Goal: Transaction & Acquisition: Purchase product/service

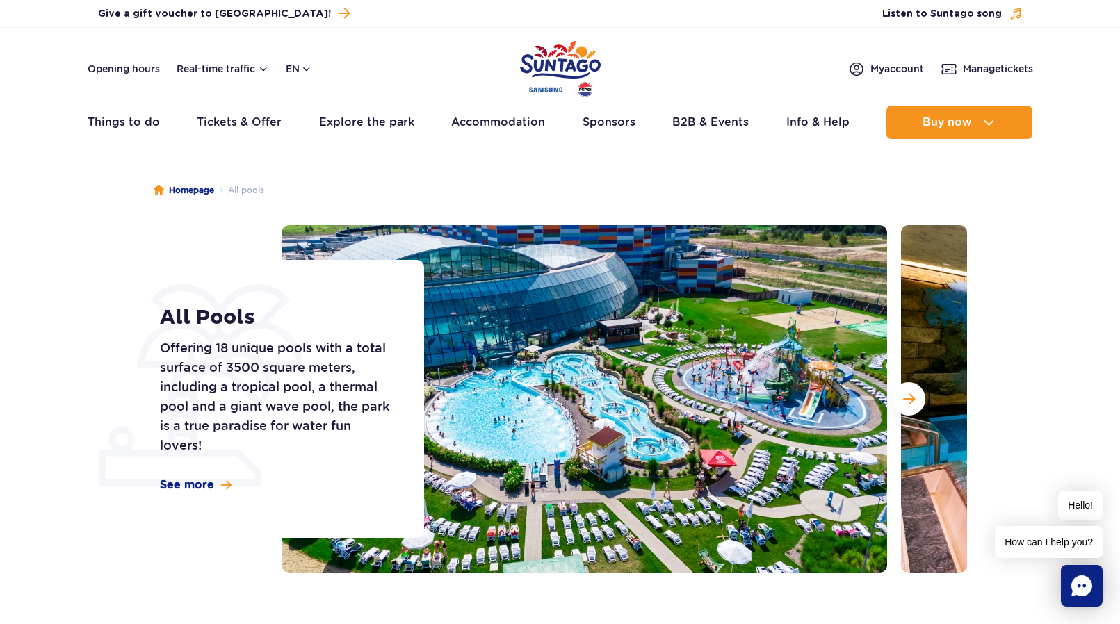
click at [310, 359] on p "Offering 18 unique pools with a total surface of 3500 square meters, including …" at bounding box center [276, 397] width 233 height 117
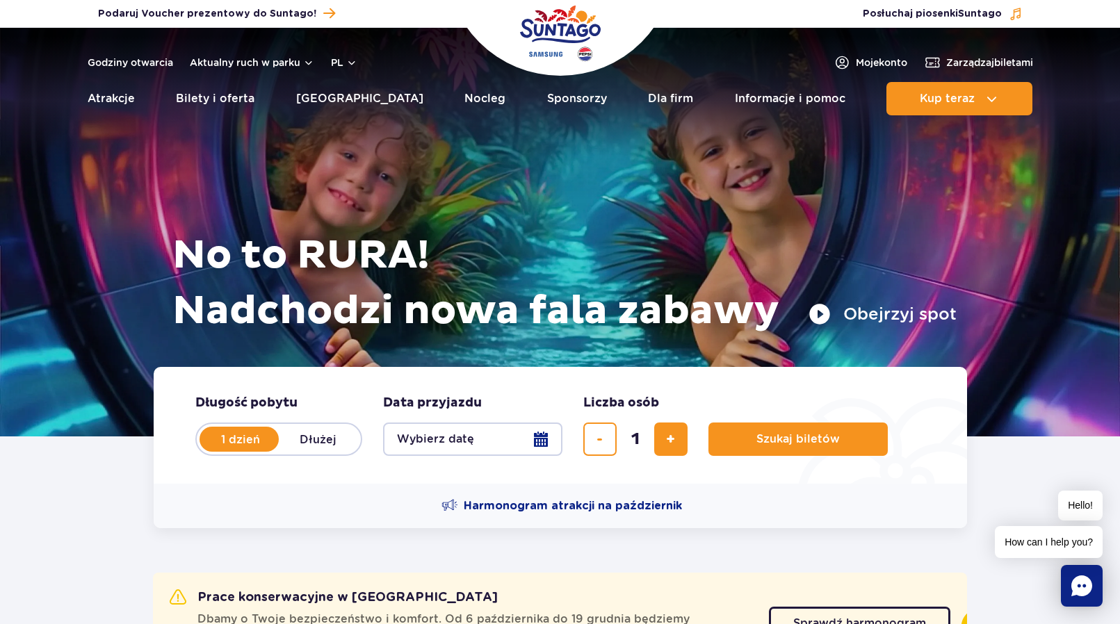
click at [487, 455] on button "Wybierz datę" at bounding box center [472, 439] width 179 height 33
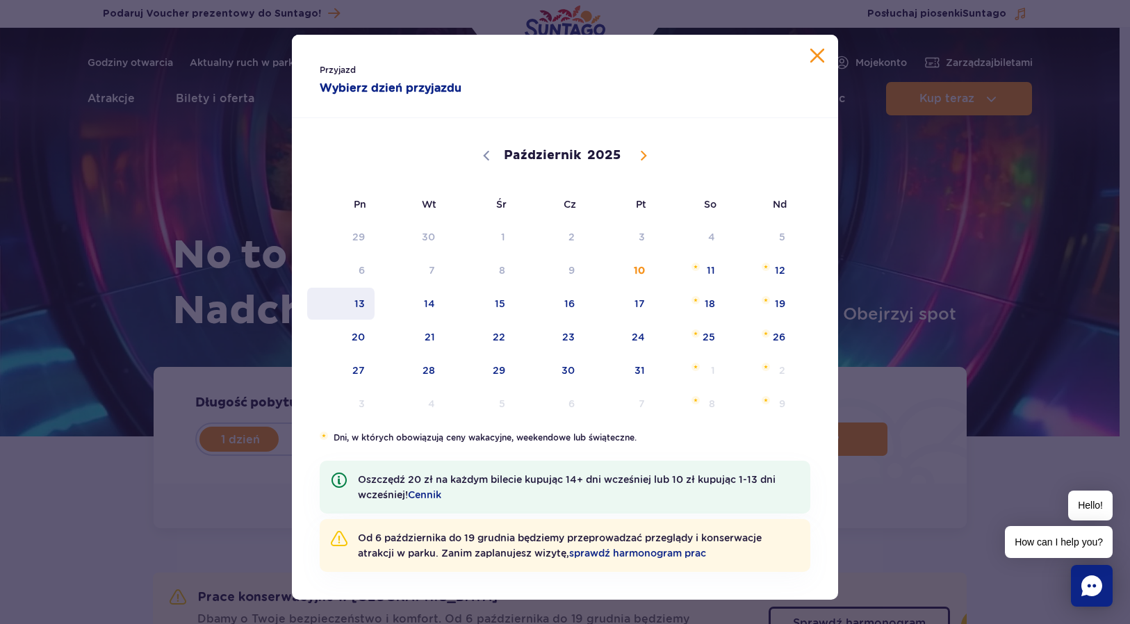
click at [362, 309] on span "13" at bounding box center [341, 304] width 70 height 32
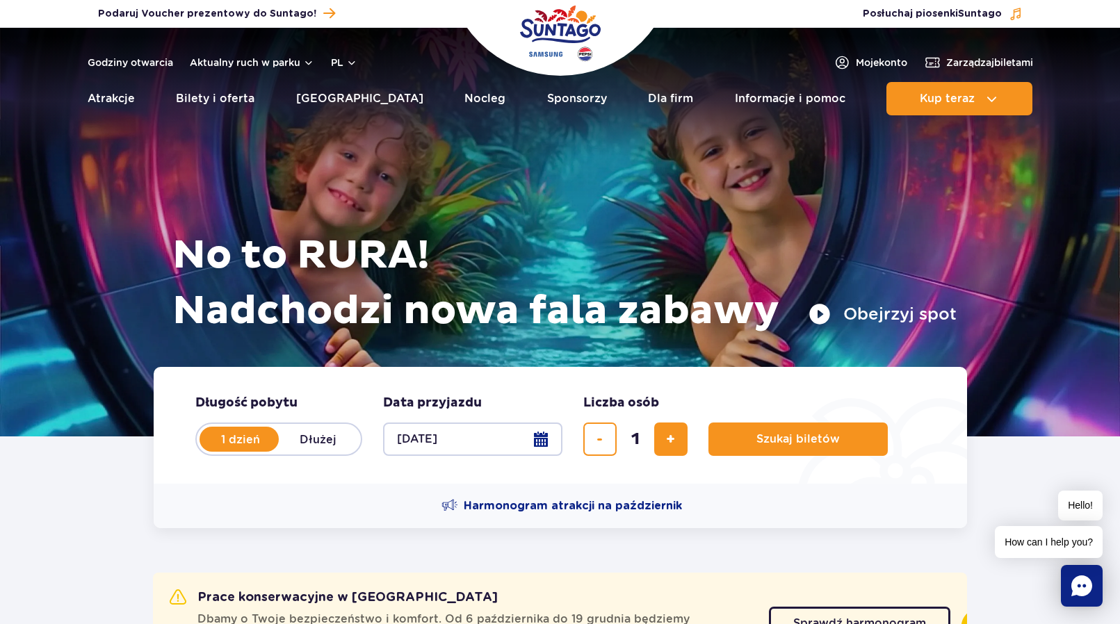
click at [539, 434] on button "[DATE]" at bounding box center [472, 439] width 179 height 33
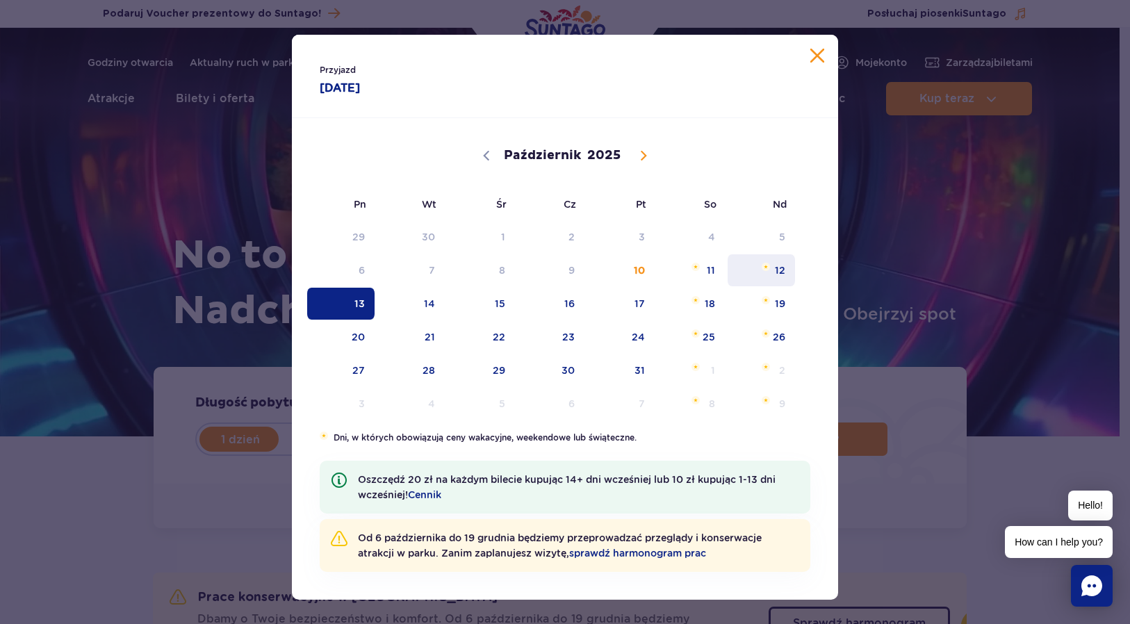
click at [774, 275] on span "12" at bounding box center [761, 270] width 70 height 32
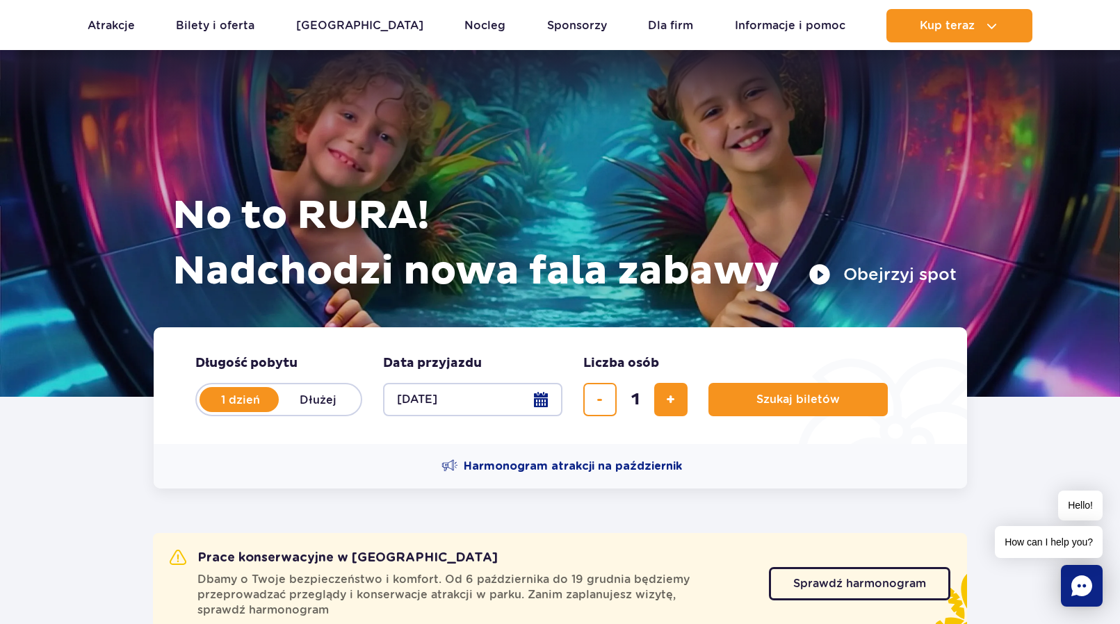
scroll to position [44, 0]
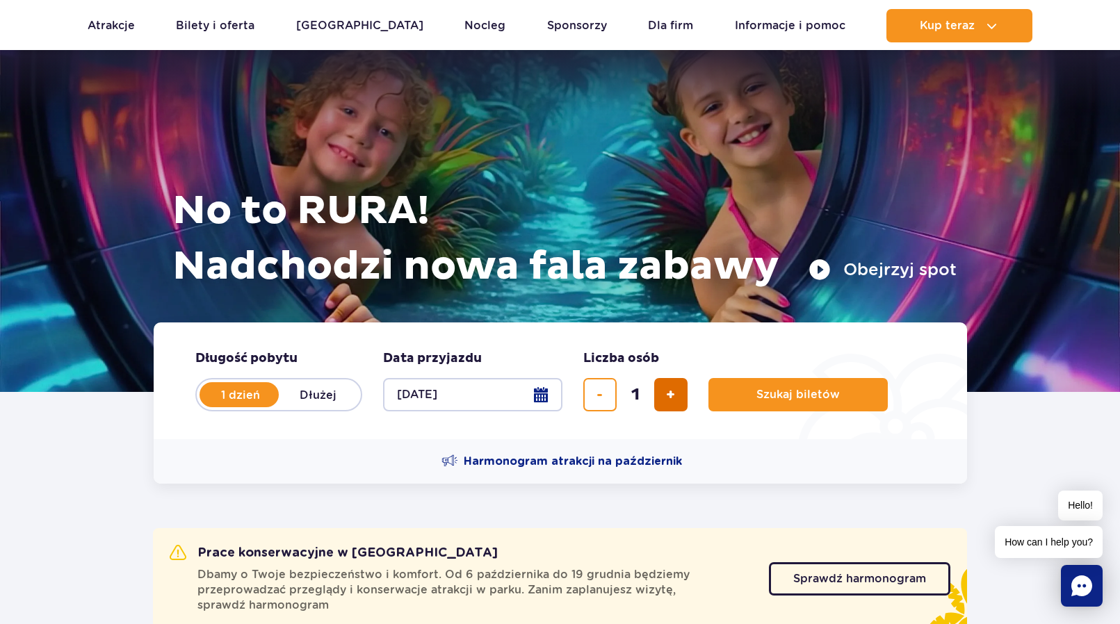
click at [661, 393] on button "dodaj bilet" at bounding box center [670, 394] width 33 height 33
type input "3"
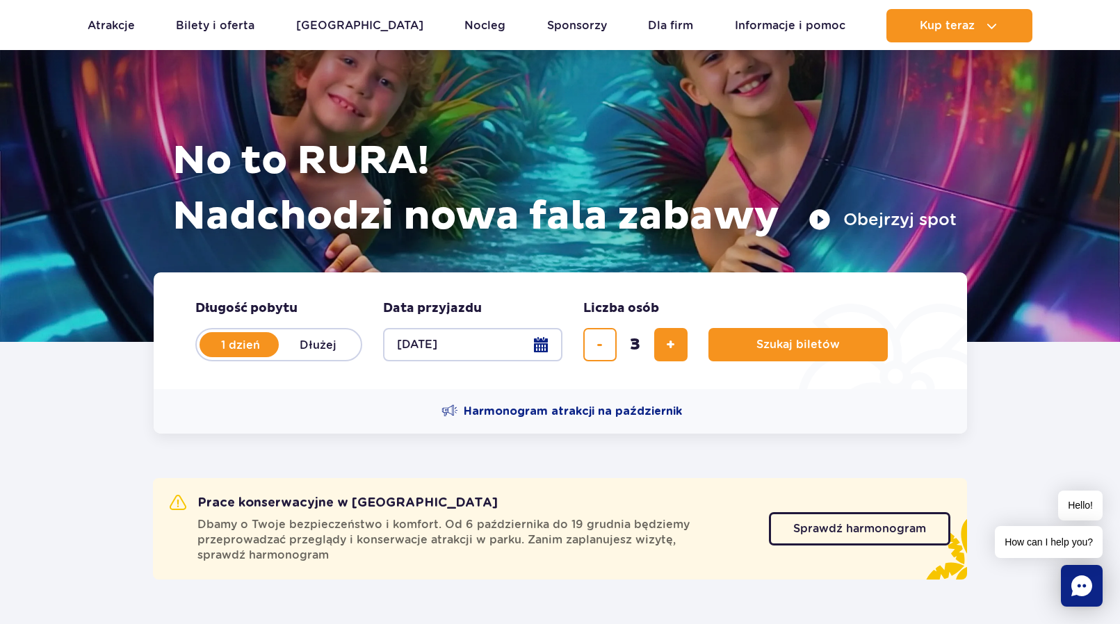
scroll to position [96, 0]
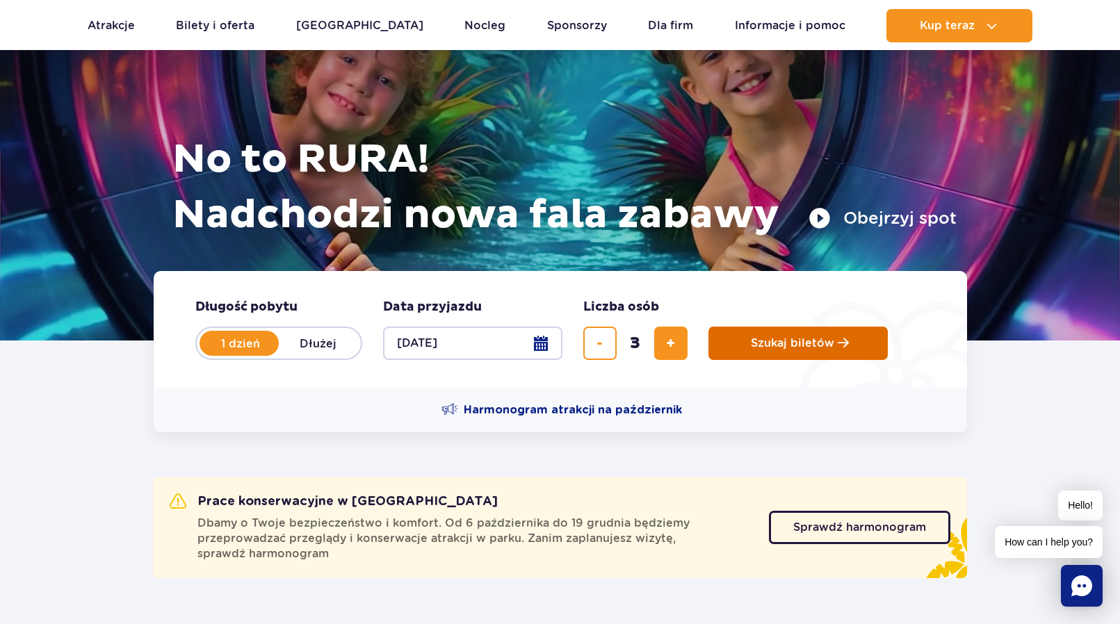
click at [817, 347] on span "Szukaj biletów" at bounding box center [792, 343] width 83 height 13
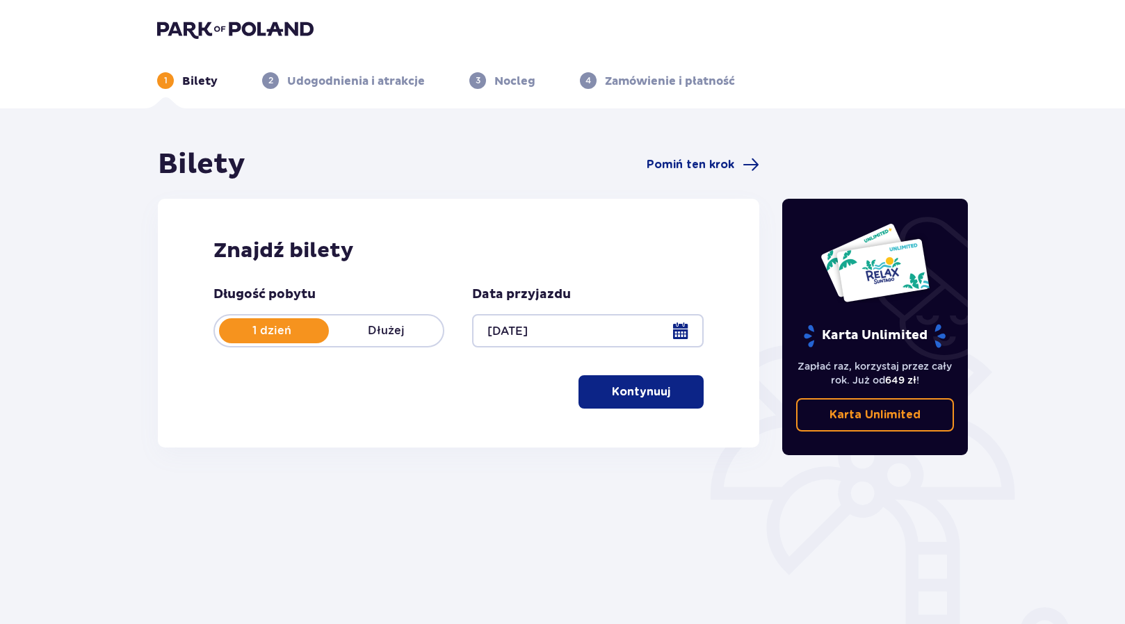
click at [612, 391] on p "Kontynuuj" at bounding box center [641, 391] width 58 height 15
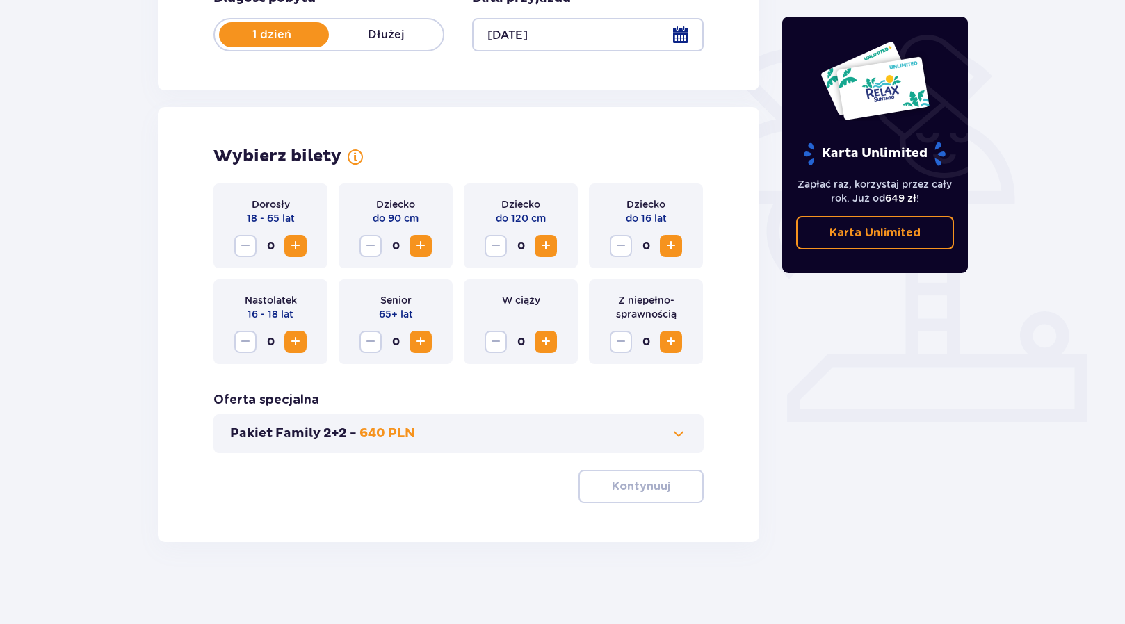
scroll to position [298, 0]
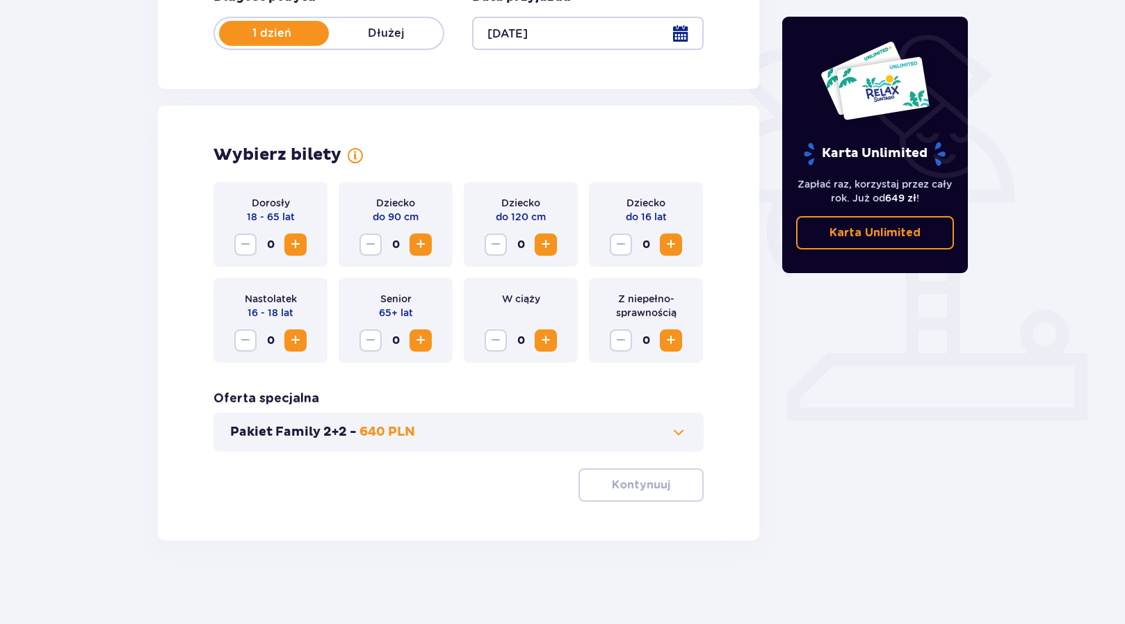
click at [304, 246] on button "Zwiększ" at bounding box center [295, 245] width 22 height 22
click at [681, 245] on button "Zwiększ" at bounding box center [671, 245] width 22 height 22
click at [671, 489] on span "button" at bounding box center [673, 485] width 17 height 17
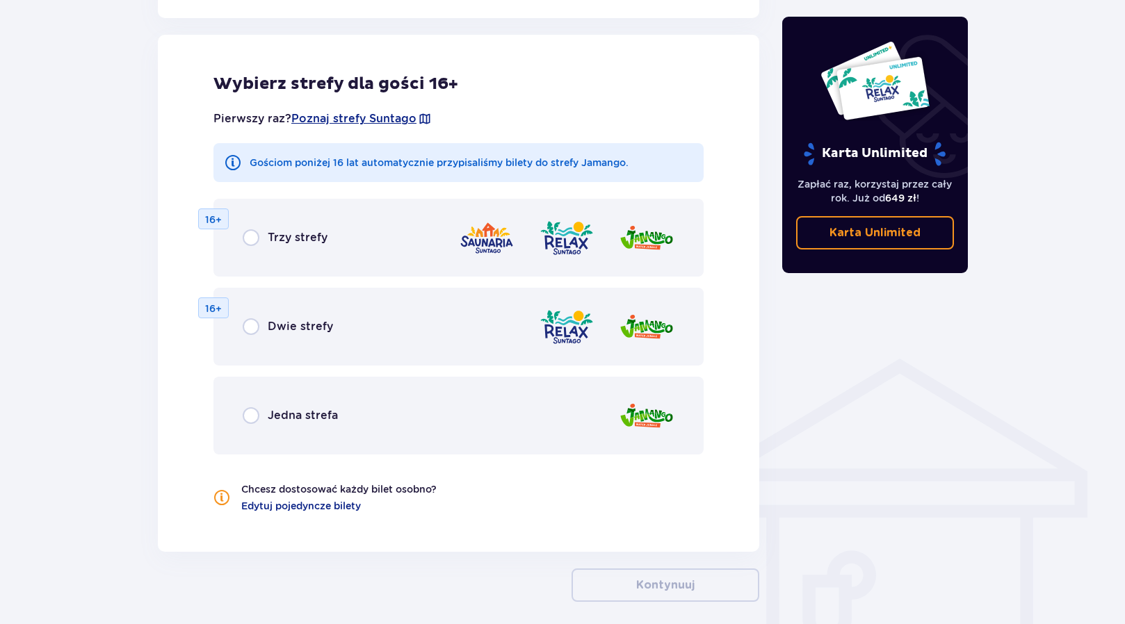
scroll to position [772, 0]
click at [268, 417] on span "Jedna strefa" at bounding box center [303, 414] width 70 height 15
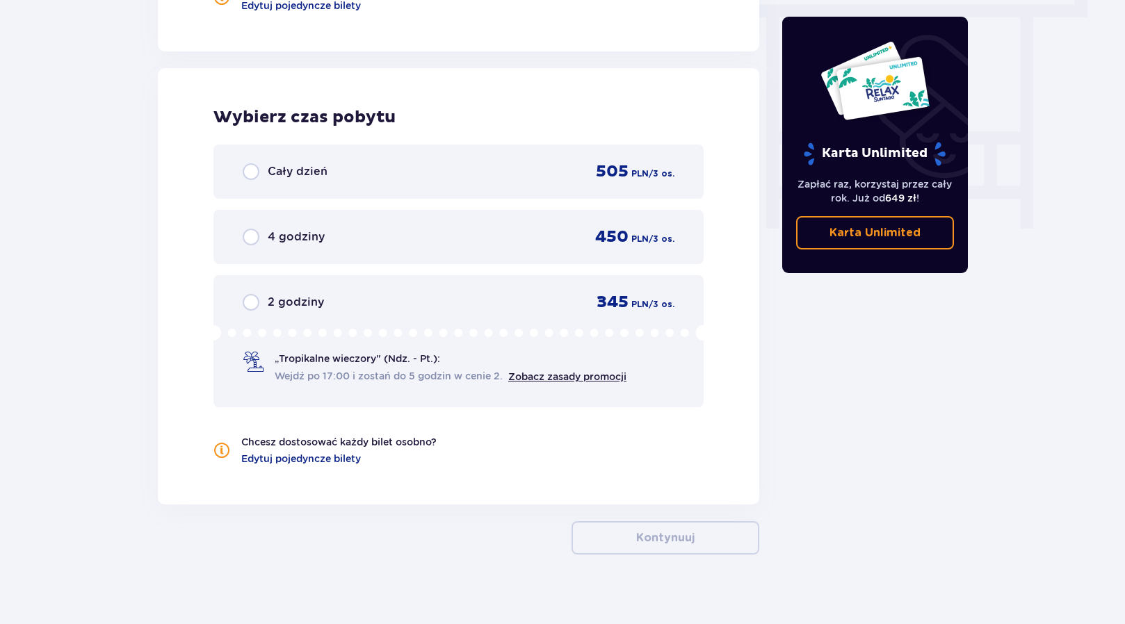
scroll to position [1285, 0]
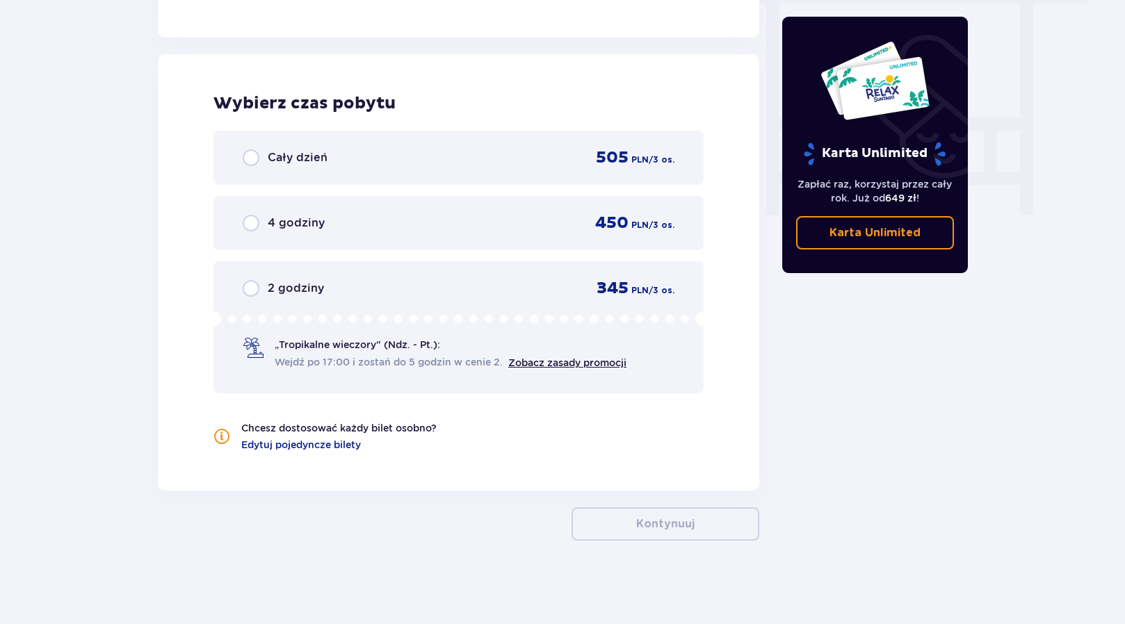
click at [291, 158] on span "Cały dzień" at bounding box center [298, 157] width 60 height 15
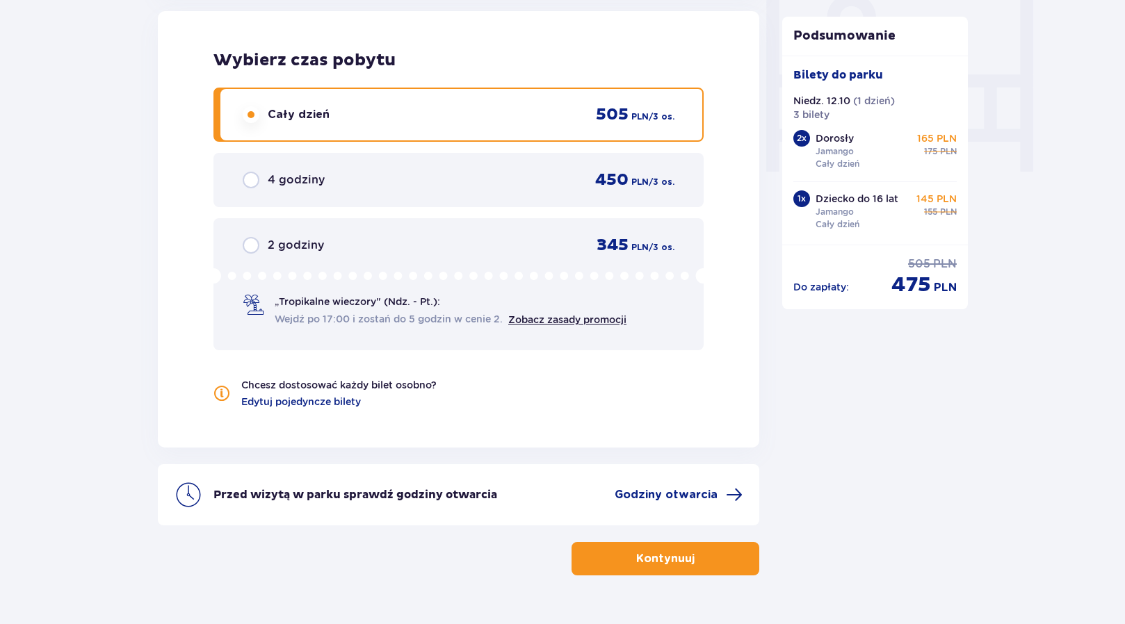
scroll to position [1245, 0]
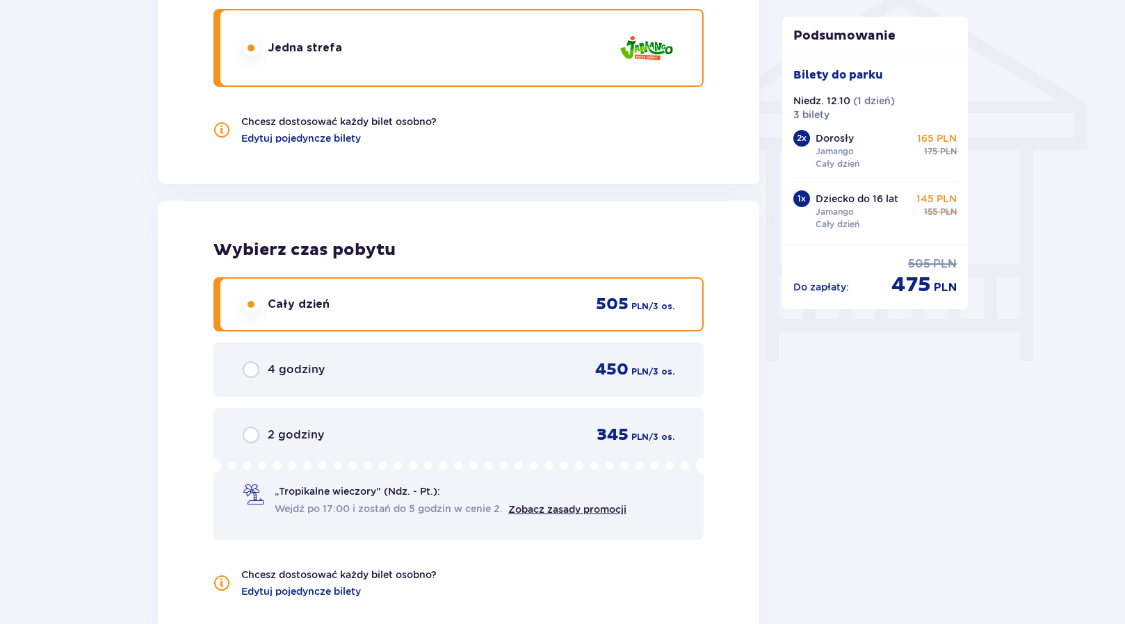
scroll to position [703, 0]
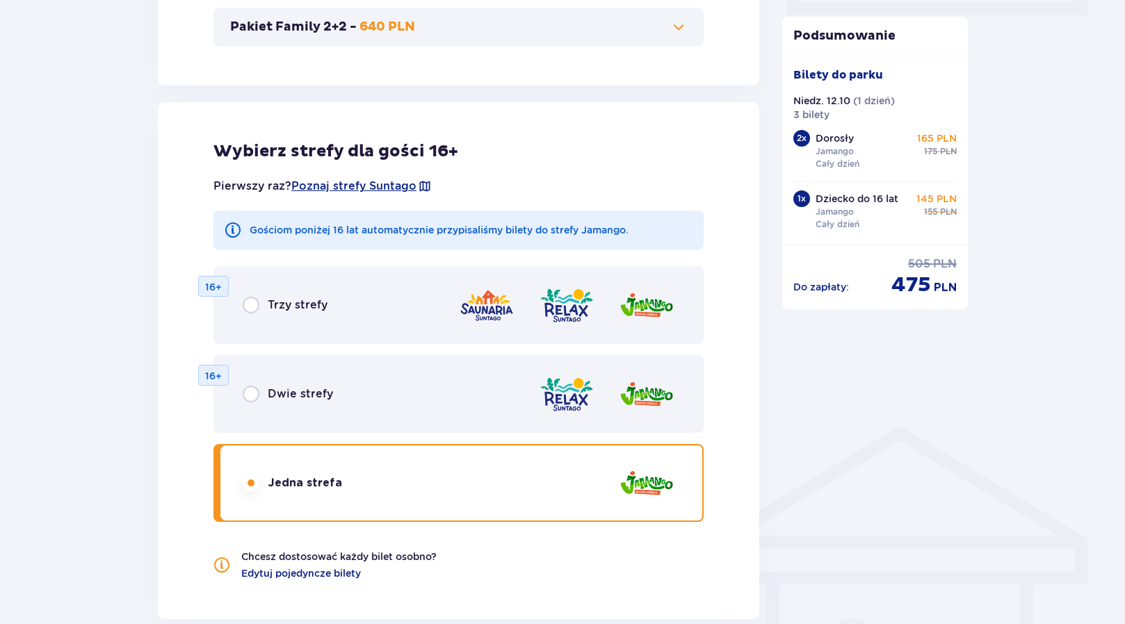
click at [307, 311] on span "Trzy strefy" at bounding box center [298, 305] width 60 height 15
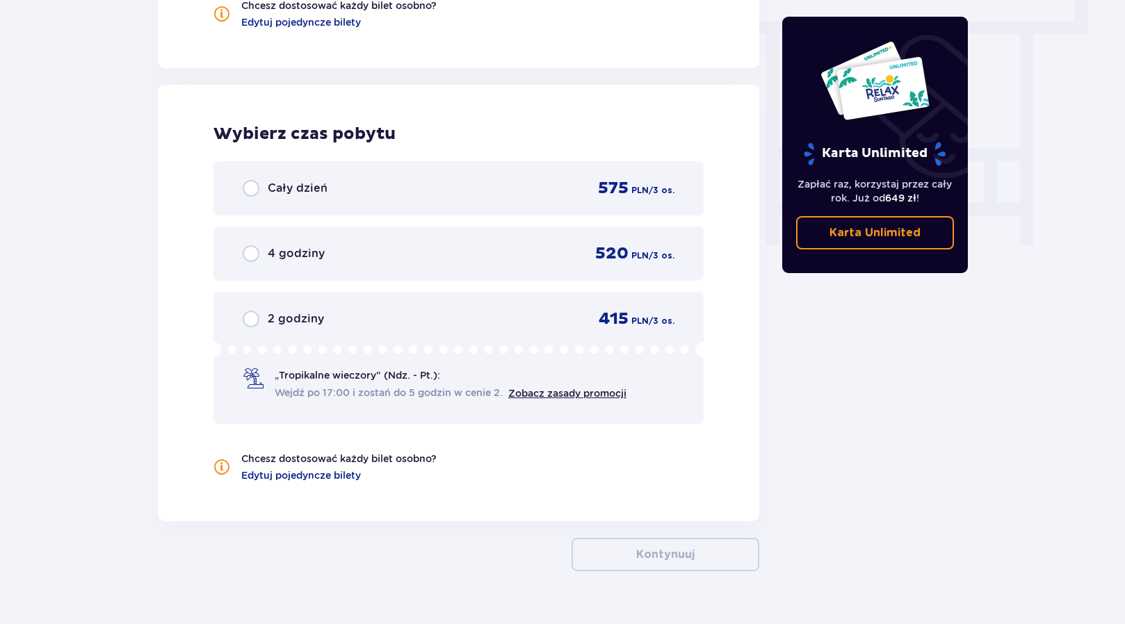
scroll to position [1285, 0]
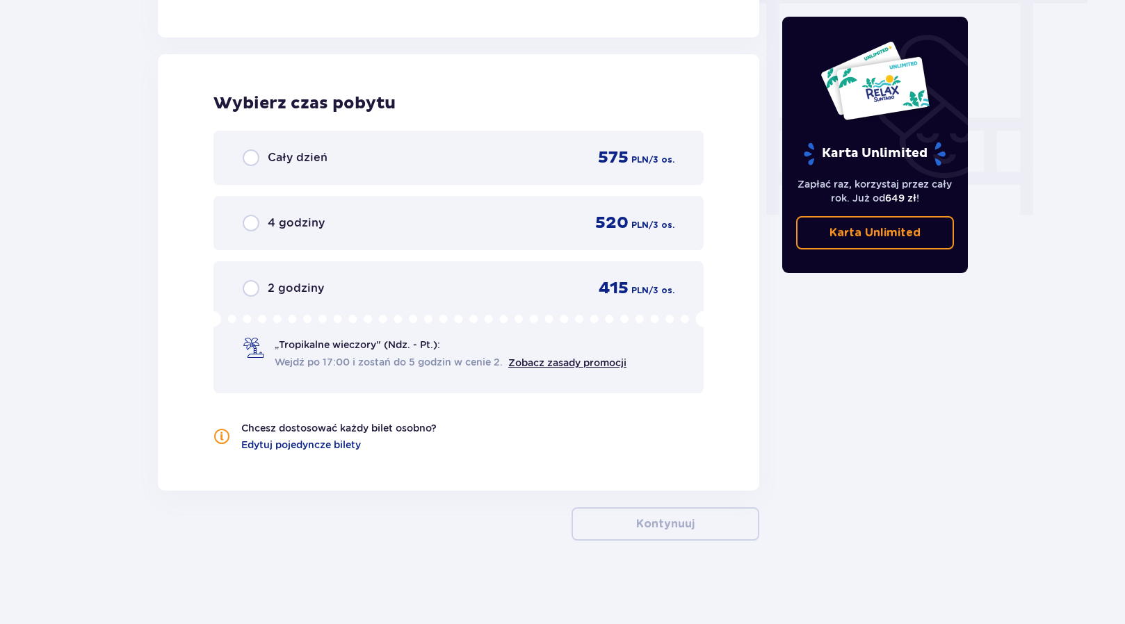
click at [272, 161] on span "Cały dzień" at bounding box center [298, 157] width 60 height 15
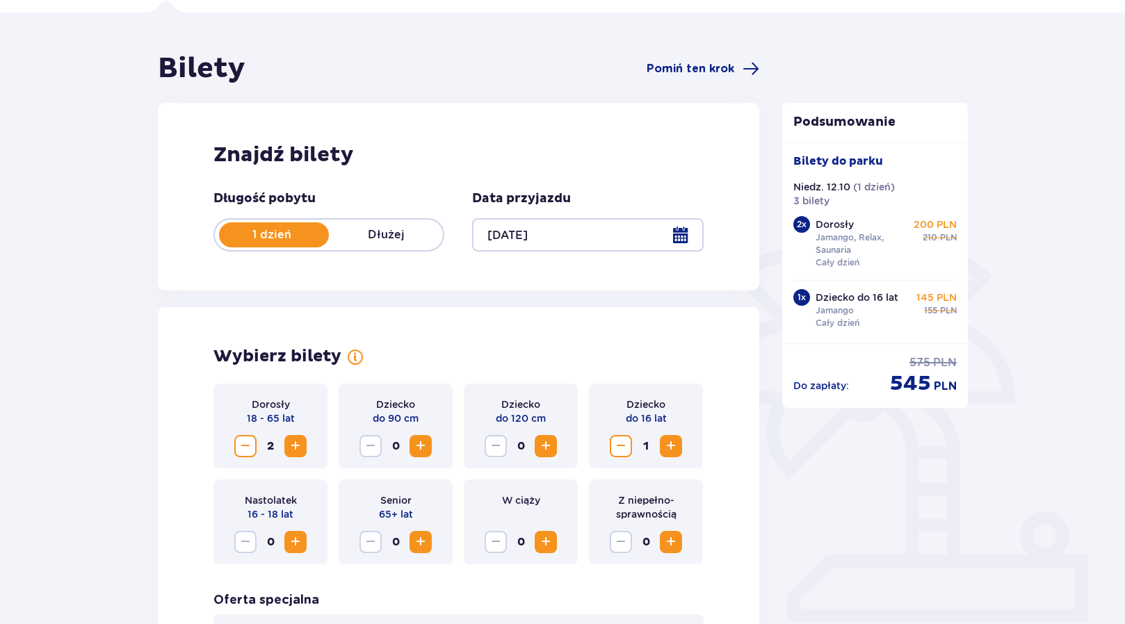
scroll to position [277, 0]
